Goal: Transaction & Acquisition: Purchase product/service

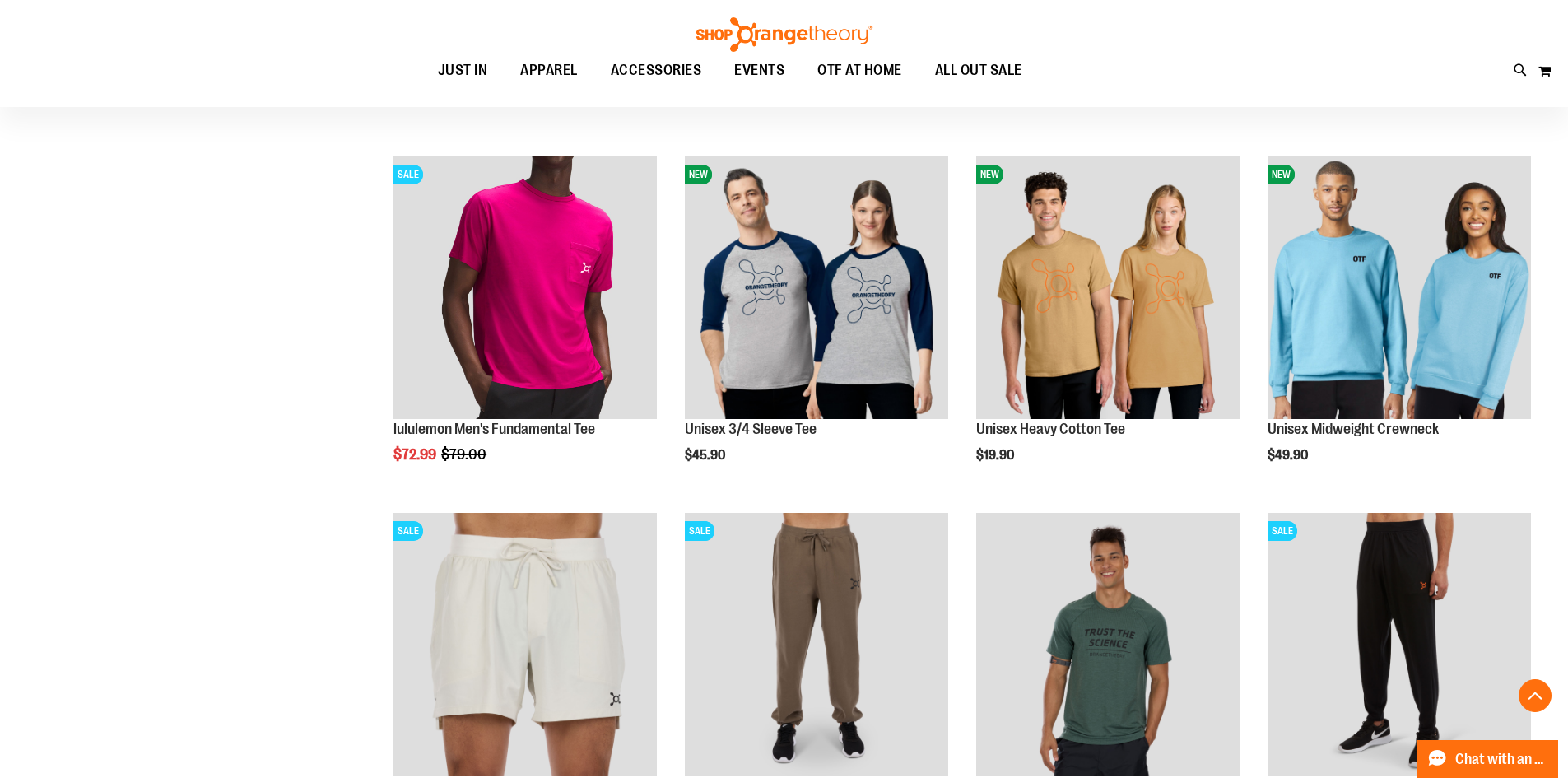
scroll to position [2377, 0]
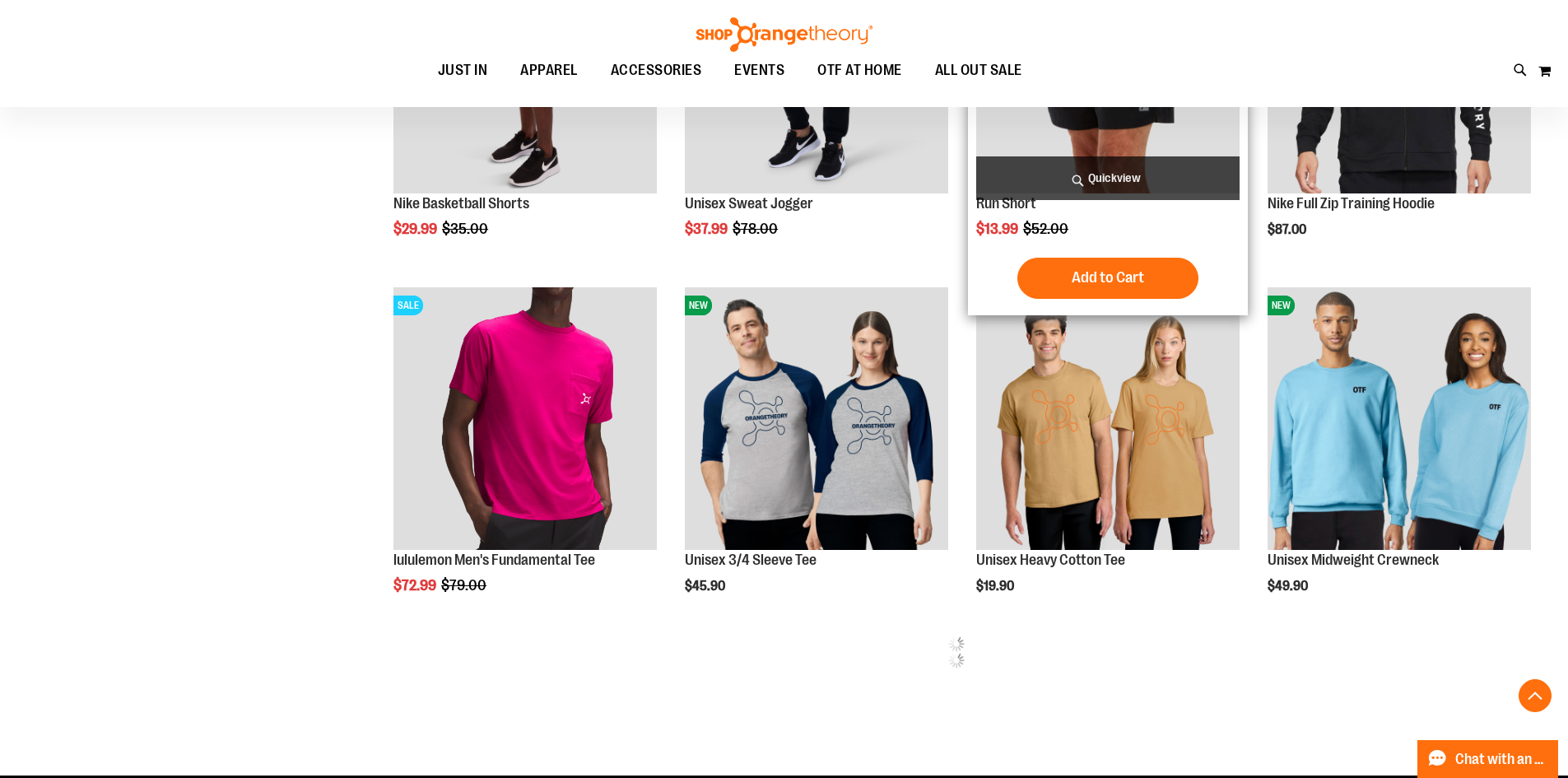
scroll to position [3118, 0]
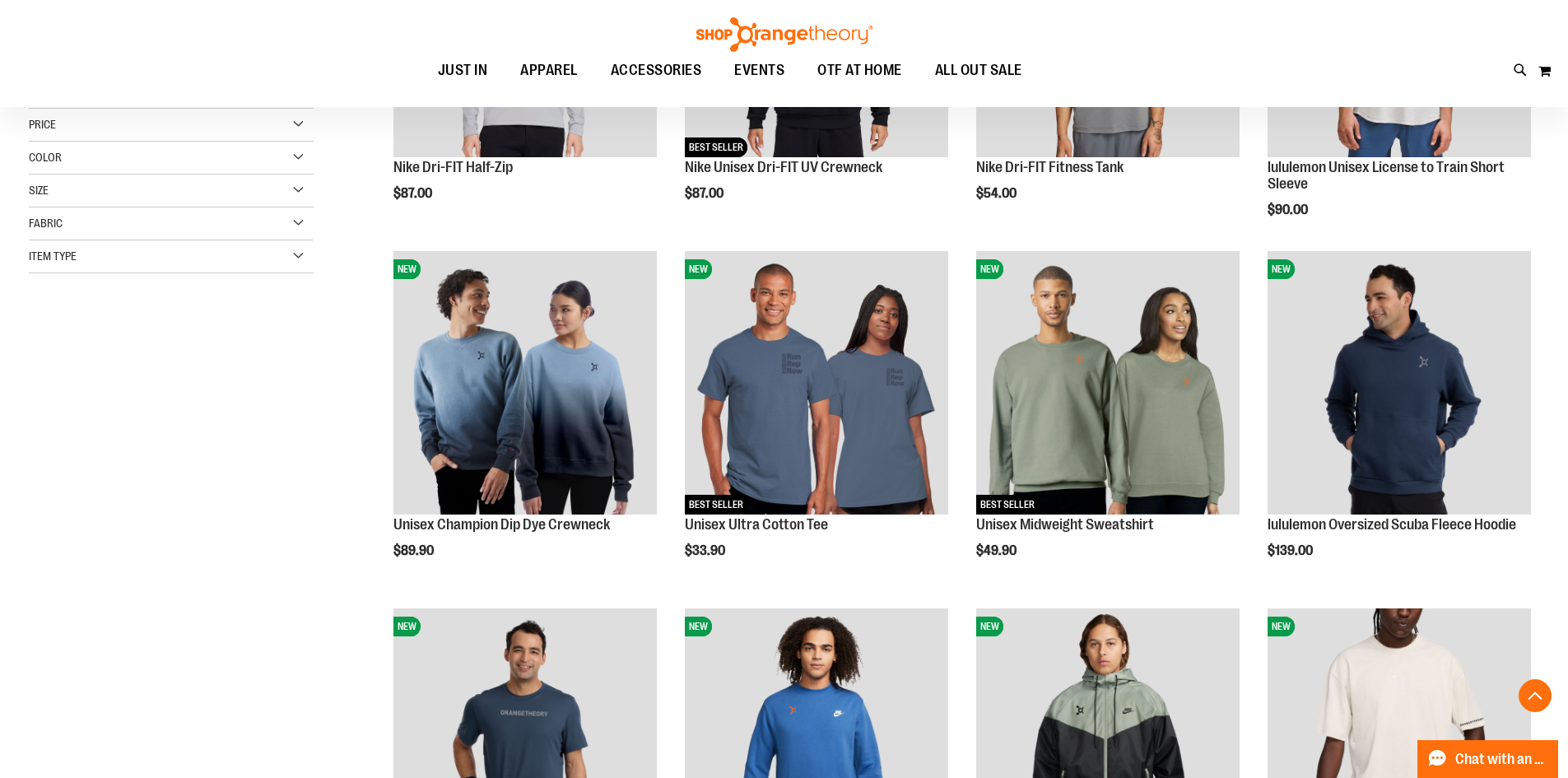
scroll to position [66, 0]
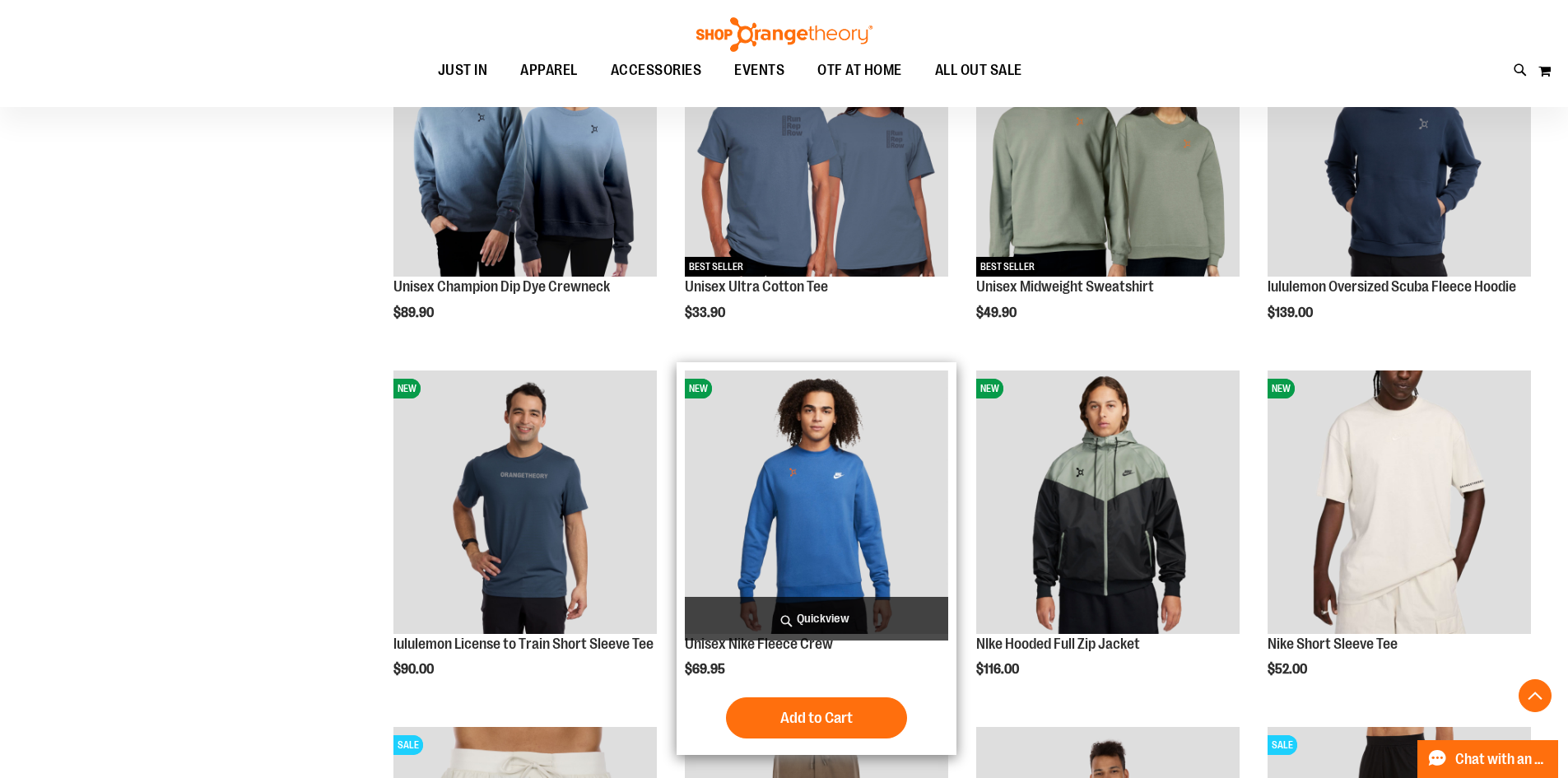
scroll to position [740, 0]
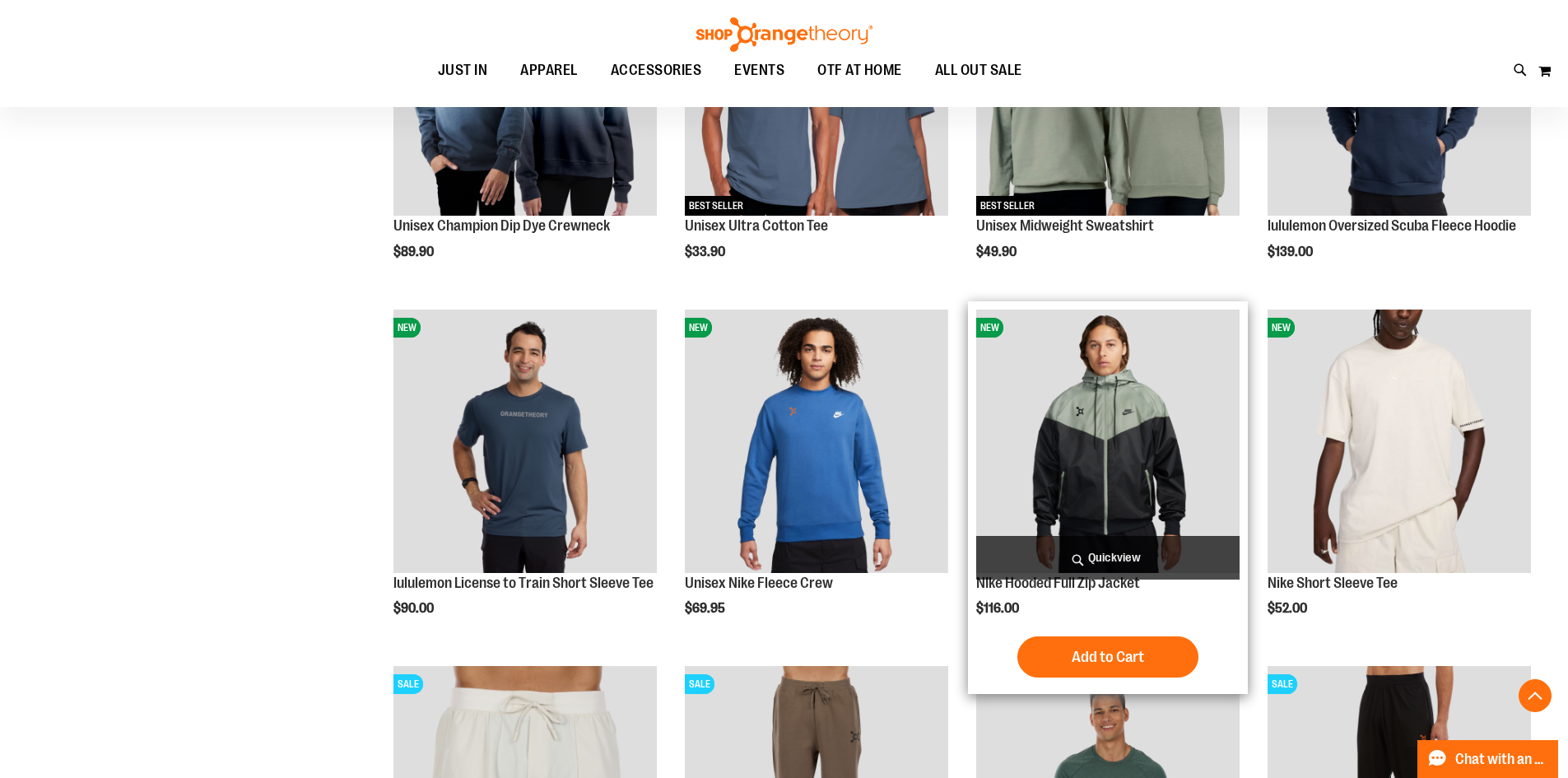
click at [1102, 491] on img "product" at bounding box center [1108, 442] width 264 height 264
